Goal: Information Seeking & Learning: Learn about a topic

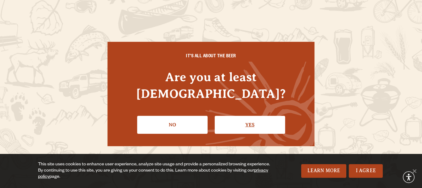
click at [248, 119] on link "Yes" at bounding box center [250, 125] width 70 height 18
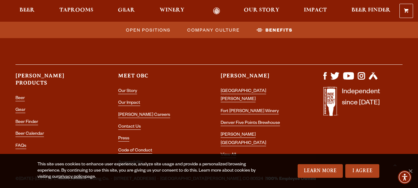
scroll to position [1215, 0]
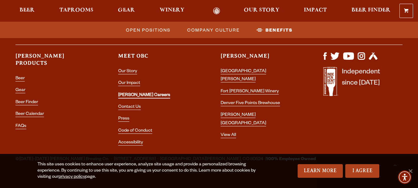
click at [132, 95] on link "[PERSON_NAME] Careers" at bounding box center [144, 96] width 52 height 6
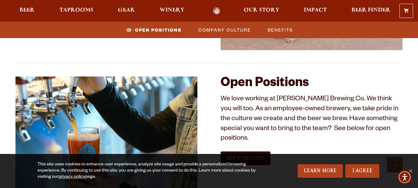
scroll to position [378, 0]
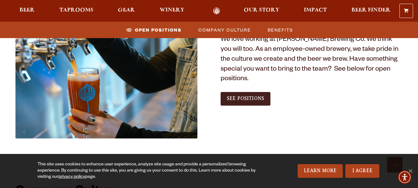
click at [228, 96] on span "See Positions" at bounding box center [245, 99] width 37 height 6
